Goal: Task Accomplishment & Management: Use online tool/utility

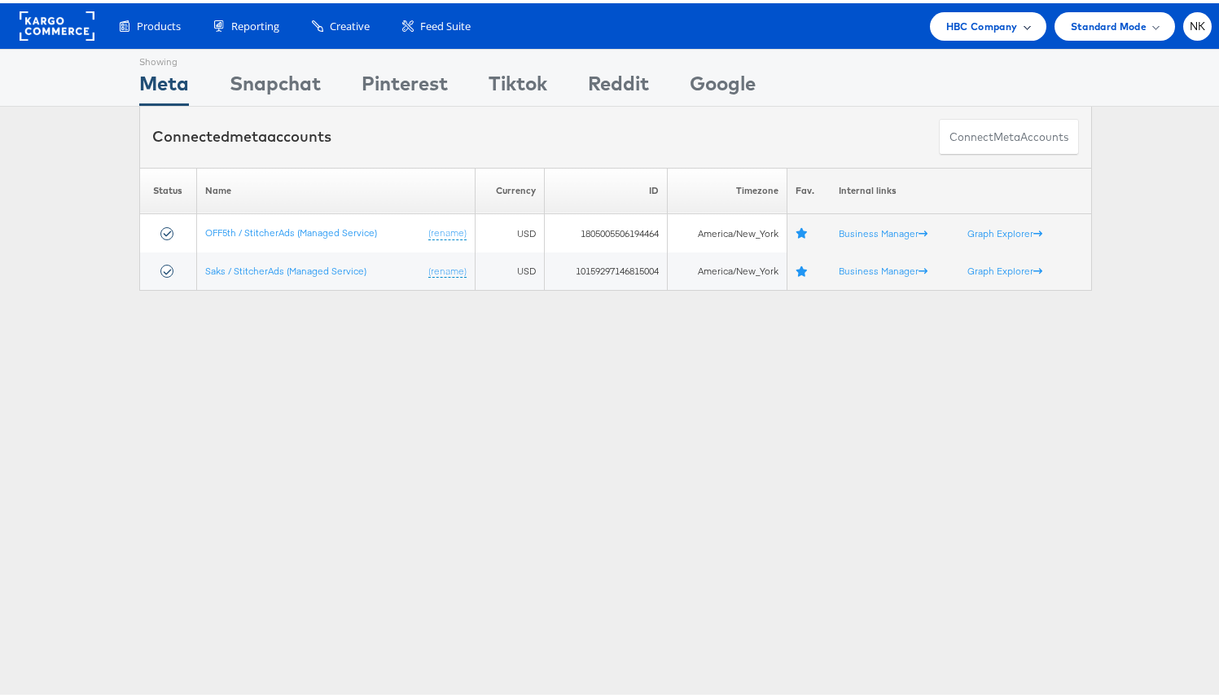
click at [949, 22] on span "HBC Company" at bounding box center [982, 23] width 72 height 17
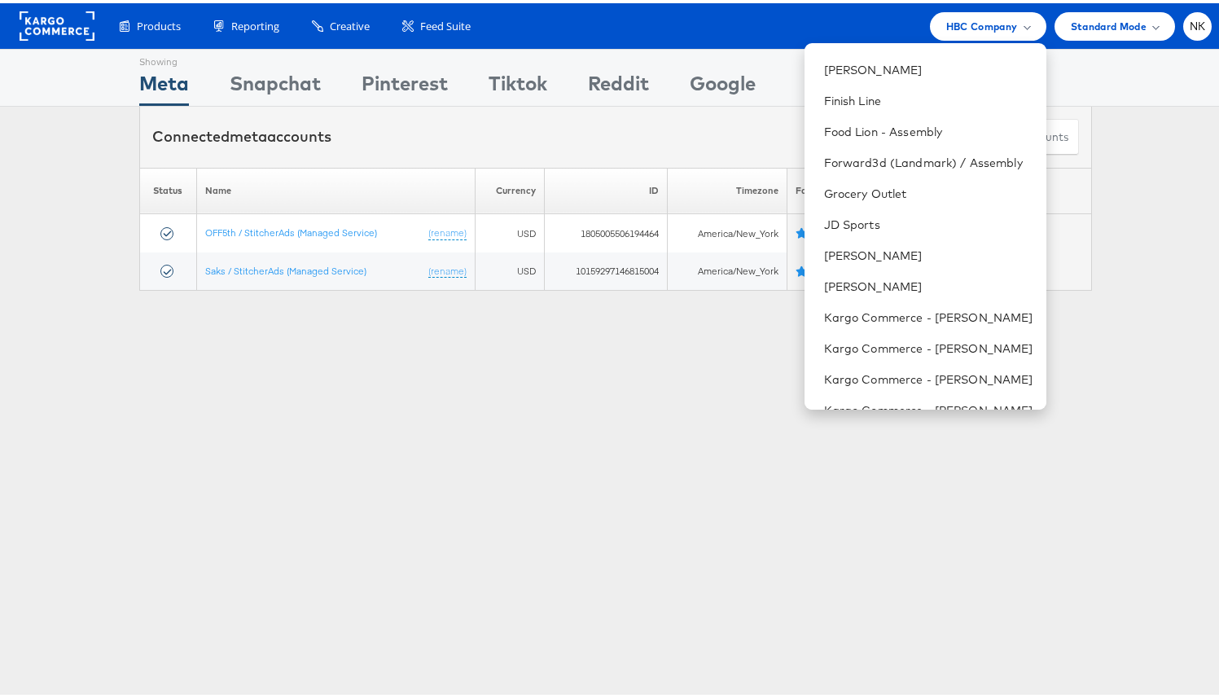
scroll to position [446, 0]
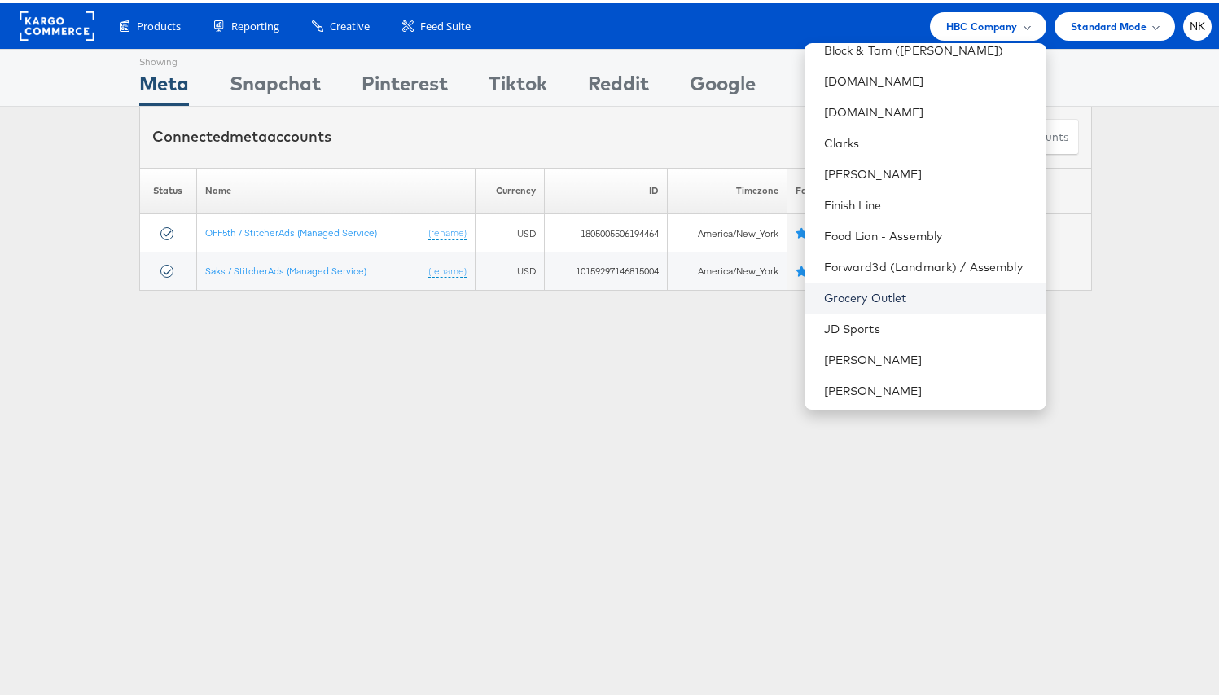
click at [861, 288] on link "Grocery Outlet" at bounding box center [928, 295] width 209 height 16
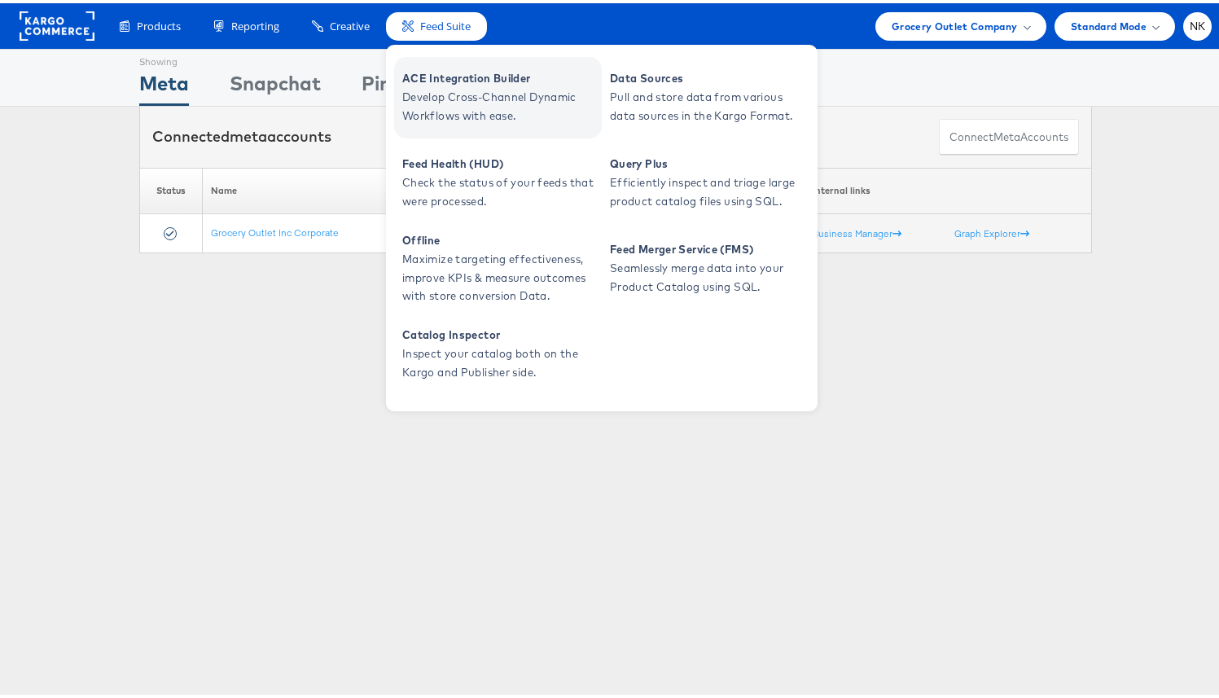
click at [444, 76] on span "ACE Integration Builder" at bounding box center [499, 75] width 195 height 19
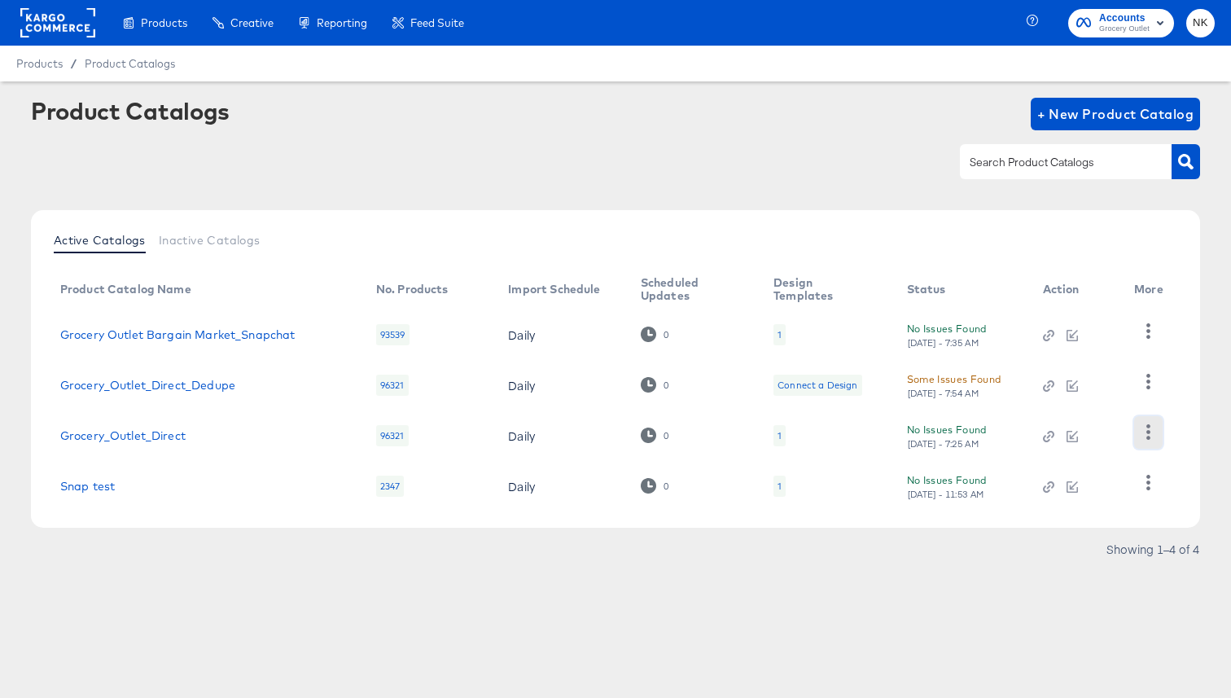
click at [1146, 426] on icon "button" at bounding box center [1148, 431] width 4 height 15
click at [939, 217] on div "Active Catalogs Inactive Catalogs Product Catalog Name No. Products Import Sche…" at bounding box center [615, 368] width 1169 height 317
click at [1147, 433] on icon "button" at bounding box center [1147, 431] width 15 height 15
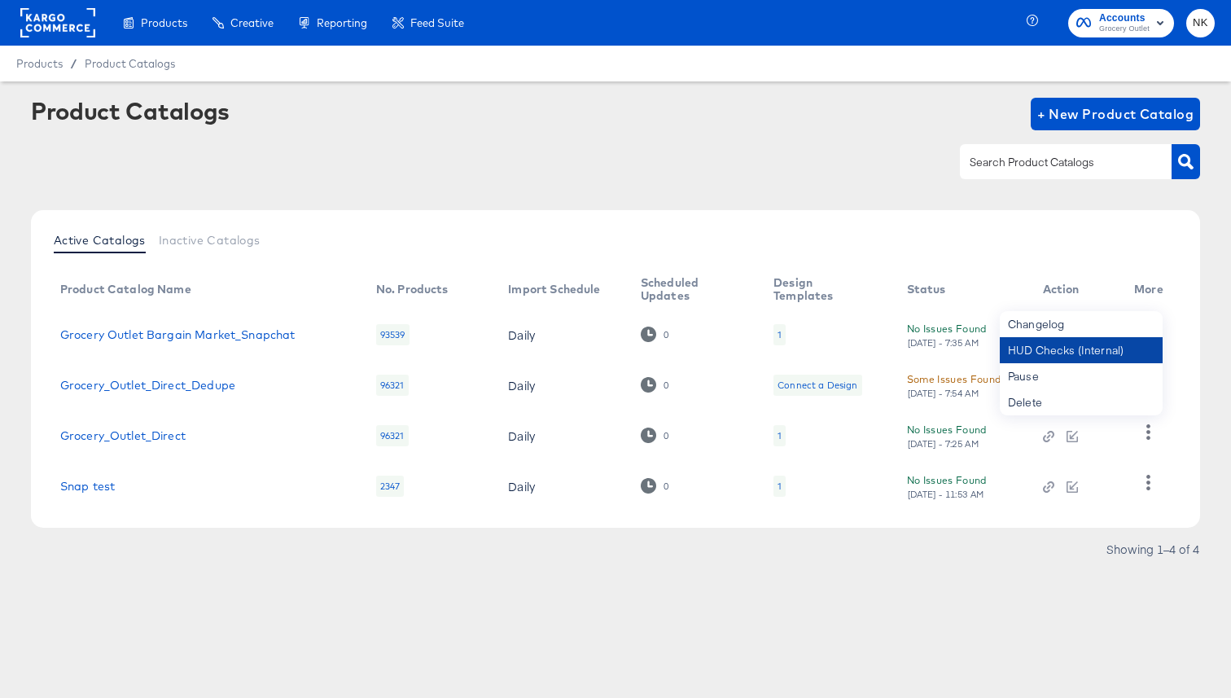
click at [1065, 357] on div "HUD Checks (Internal)" at bounding box center [1081, 350] width 163 height 26
click at [28, 26] on rect at bounding box center [57, 22] width 75 height 29
